Goal: Find contact information: Find contact information

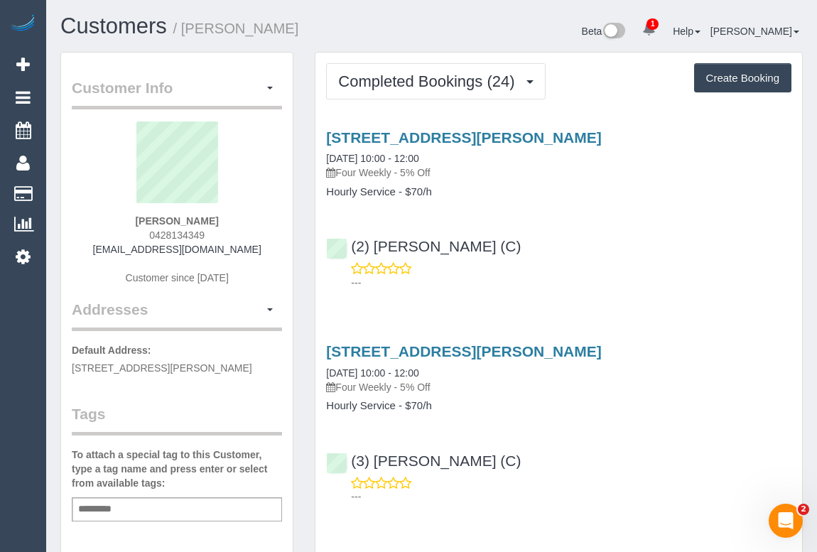
click at [591, 251] on div "(2) Angelica Ramos (C) ---" at bounding box center [558, 258] width 486 height 64
drag, startPoint x: 143, startPoint y: 227, endPoint x: 219, endPoint y: 228, distance: 75.3
click at [219, 228] on div "Xavier Kerlin 0428134349 xavierkerlin@gmail.com Customer since 2023" at bounding box center [177, 210] width 210 height 178
copy span "0428134349"
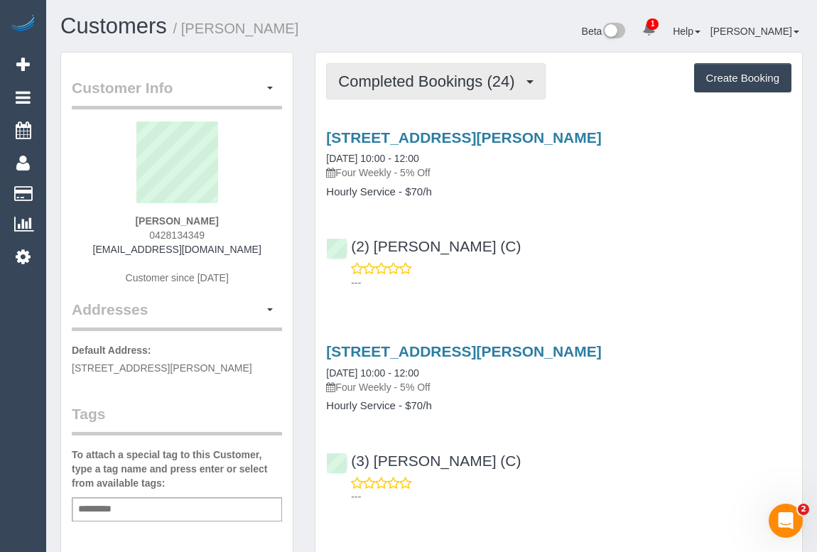
click at [435, 83] on span "Completed Bookings (24)" at bounding box center [429, 81] width 183 height 18
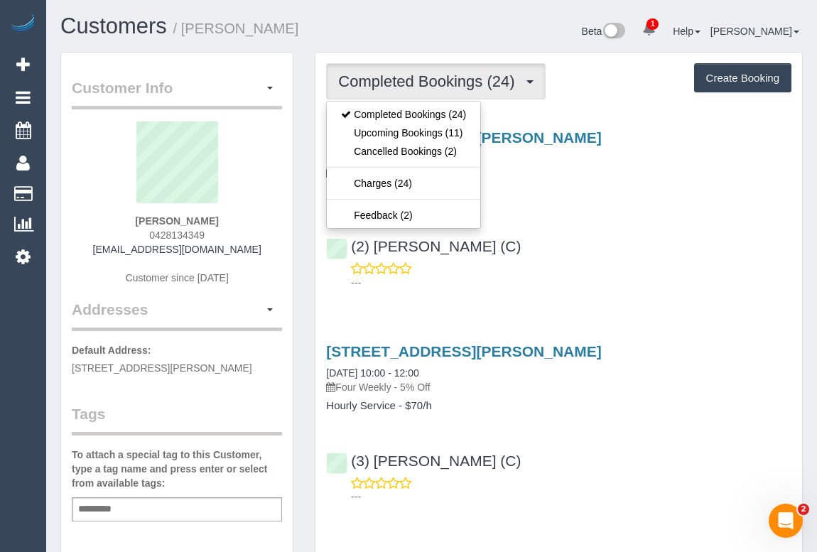
click at [624, 259] on div "(2) Angelica Ramos (C) ---" at bounding box center [558, 258] width 486 height 64
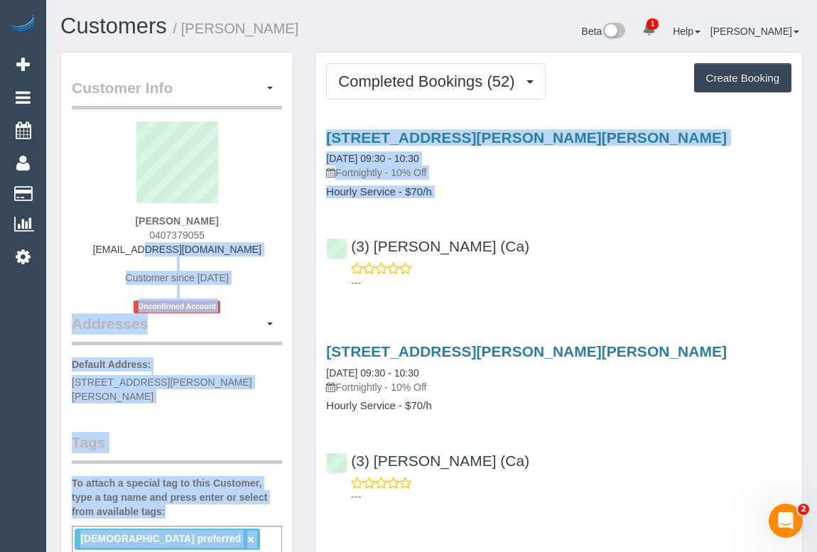
drag, startPoint x: 116, startPoint y: 253, endPoint x: 305, endPoint y: 252, distance: 188.9
copy div "loremipsu@dolors.ame Consecte adipi 0848 Elitseddoei Tempori Utlaboree Dolore M…"
drag, startPoint x: 271, startPoint y: 244, endPoint x: 255, endPoint y: 250, distance: 17.5
click at [271, 243] on div "Giulia Cua 0407379055 giuliacua@icloud.com Customer since 2023 Unconfirmed Acco…" at bounding box center [177, 217] width 210 height 192
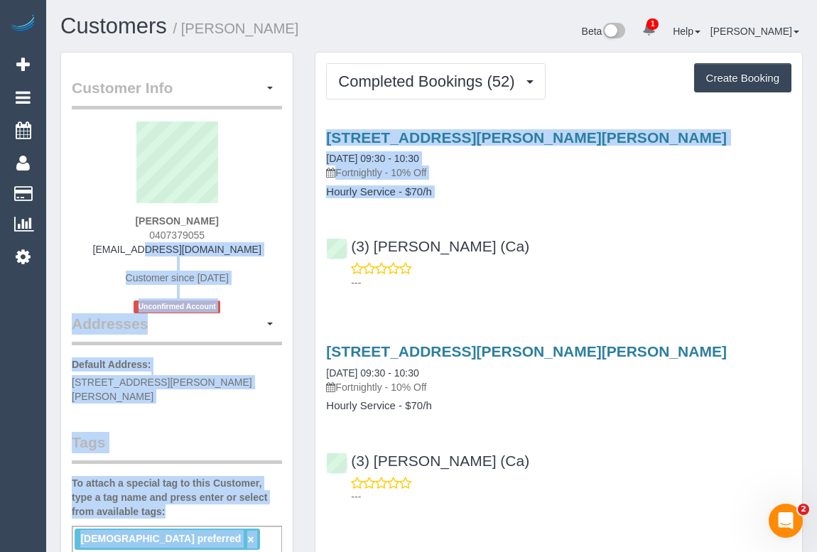
click at [244, 253] on div "Giulia Cua 0407379055 giuliacua@icloud.com Customer since 2023 Unconfirmed Acco…" at bounding box center [177, 217] width 210 height 192
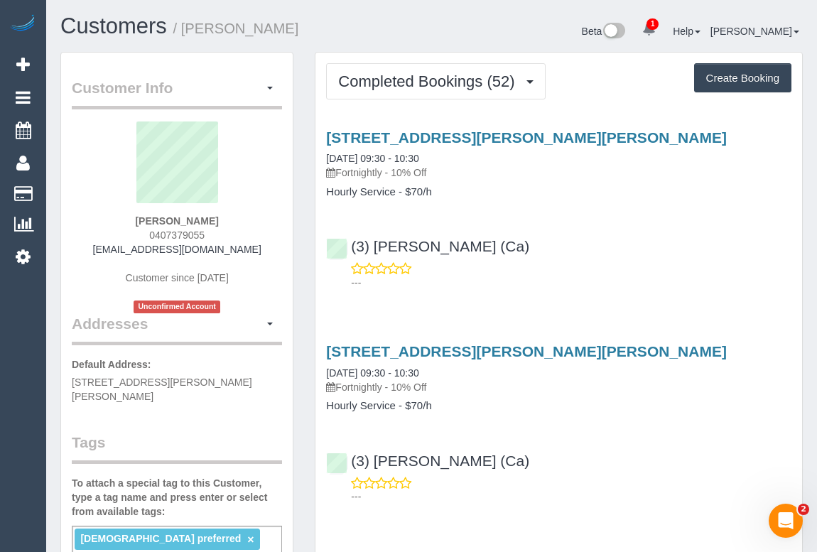
drag, startPoint x: 102, startPoint y: 256, endPoint x: 222, endPoint y: 256, distance: 119.3
click at [222, 256] on div "Giulia Cua 0407379055 giuliacua@icloud.com Customer since 2023 Unconfirmed Acco…" at bounding box center [177, 217] width 210 height 192
drag, startPoint x: 114, startPoint y: 251, endPoint x: 226, endPoint y: 248, distance: 112.2
click at [226, 248] on div "Giulia Cua 0407379055 giuliacua@icloud.com Customer since 2023 Unconfirmed Acco…" at bounding box center [177, 217] width 210 height 192
copy link "giuliacua@icloud.com"
